Goal: Task Accomplishment & Management: Manage account settings

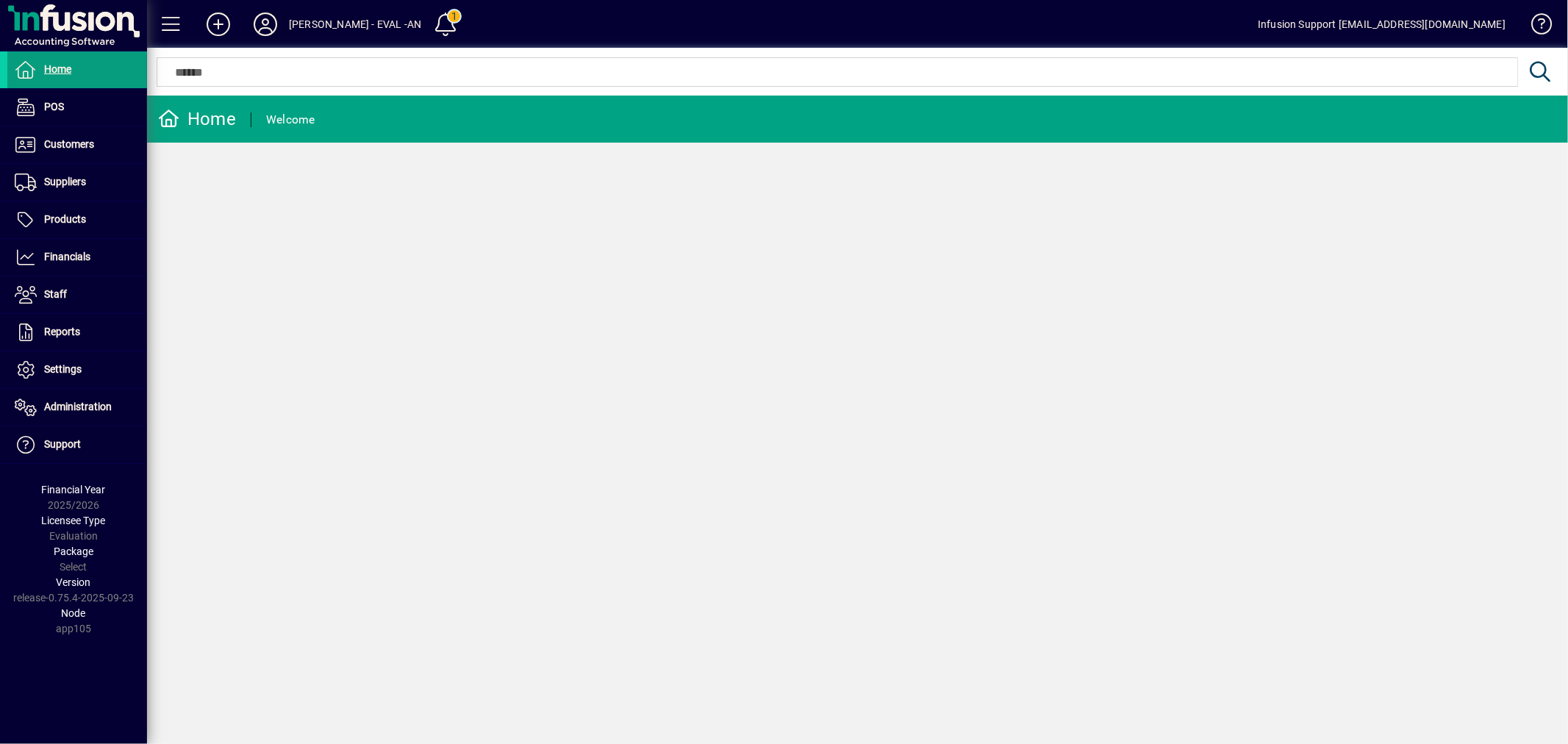
click at [260, 19] on icon at bounding box center [264, 23] width 29 height 23
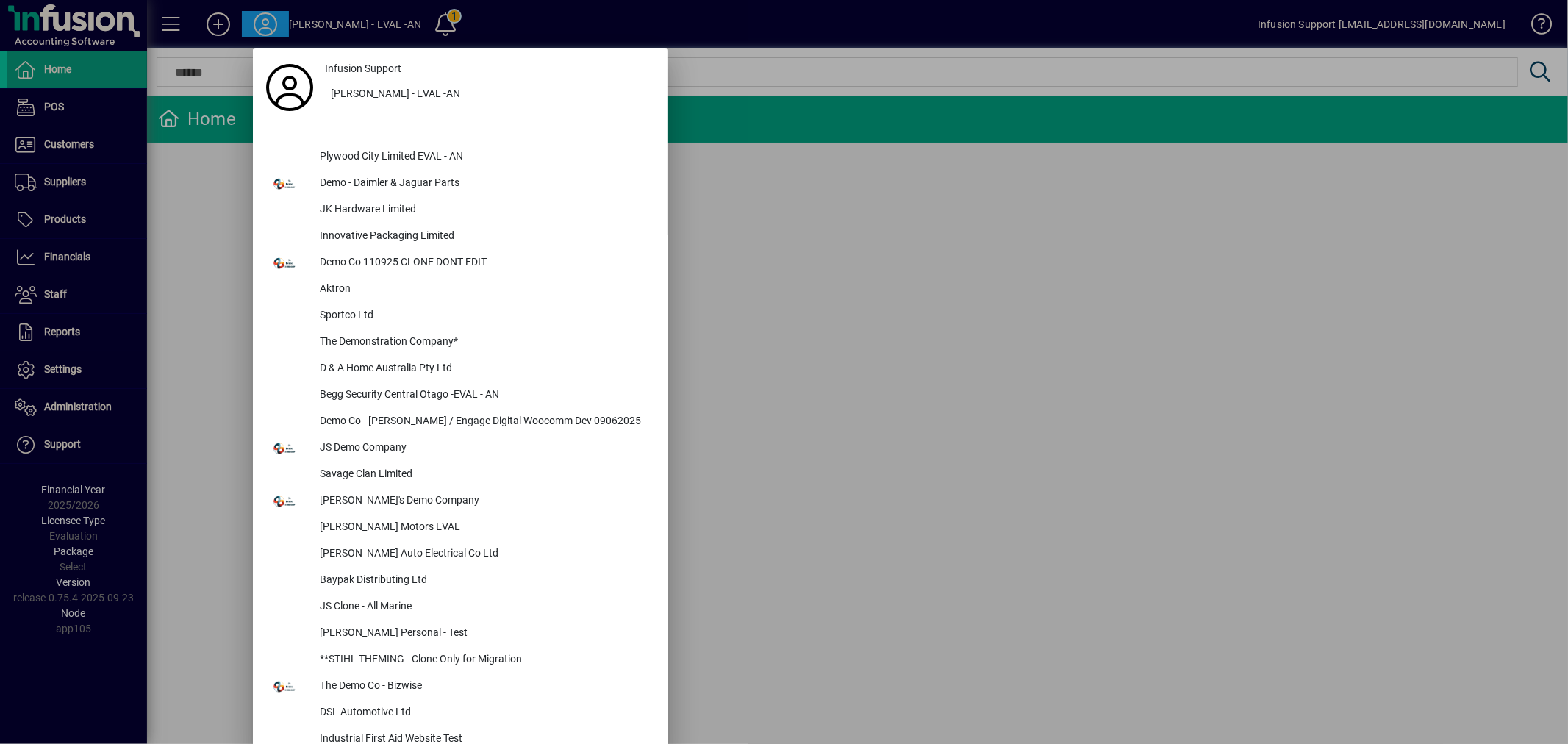
scroll to position [1924, 0]
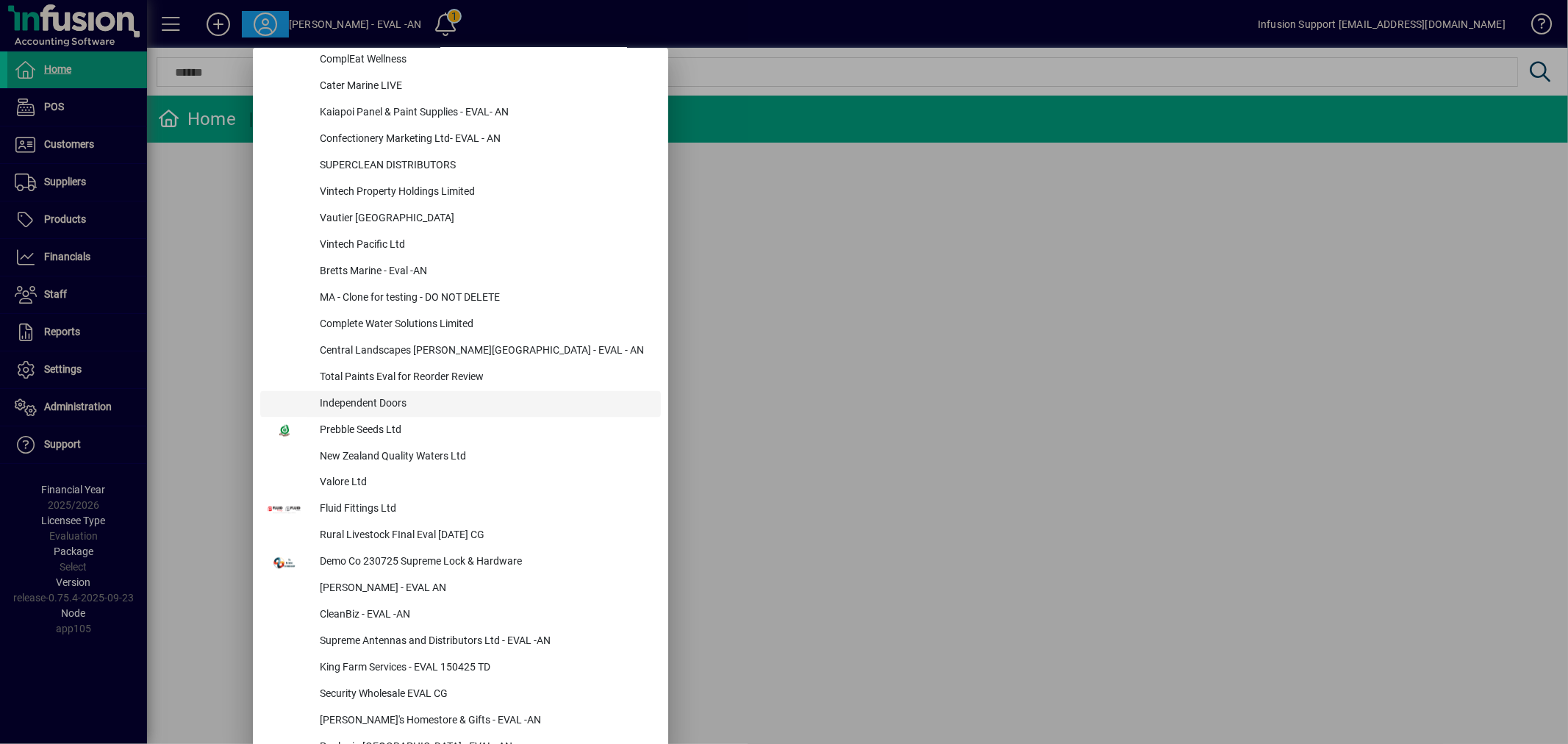
click at [405, 400] on div "Independent Doors" at bounding box center [484, 404] width 353 height 26
